Goal: Find specific page/section: Find specific page/section

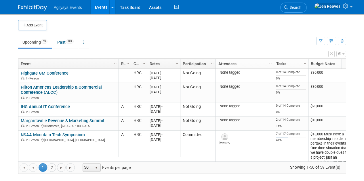
scroll to position [4, 0]
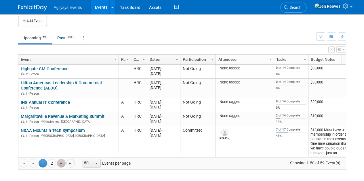
click at [59, 163] on span "Go to the next page" at bounding box center [61, 164] width 5 height 5
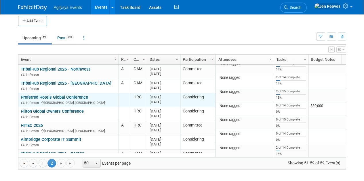
scroll to position [38, 0]
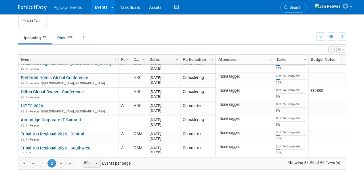
click at [60, 163] on span "Go to the next page" at bounding box center [61, 164] width 5 height 5
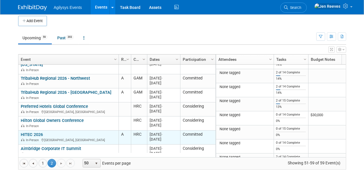
scroll to position [0, 0]
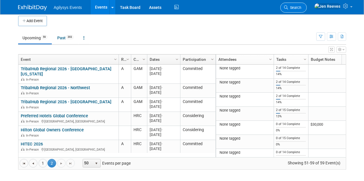
click at [301, 6] on span "Search" at bounding box center [294, 7] width 13 height 4
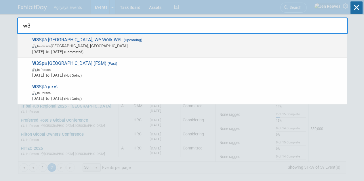
type input "w3"
click at [56, 47] on span "In-Person [GEOGRAPHIC_DATA], [GEOGRAPHIC_DATA]" at bounding box center [188, 46] width 312 height 6
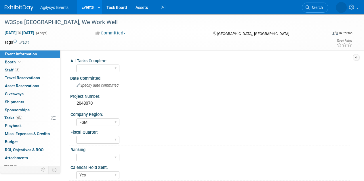
select select "FSM"
select select "Yes"
